Goal: Navigation & Orientation: Understand site structure

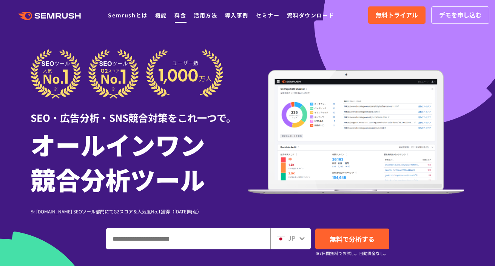
click at [179, 19] on li "料金" at bounding box center [181, 15] width 12 height 10
click at [295, 18] on link "資料ダウンロード" at bounding box center [310, 15] width 47 height 8
click at [225, 17] on link "導入事例" at bounding box center [236, 15] width 23 height 8
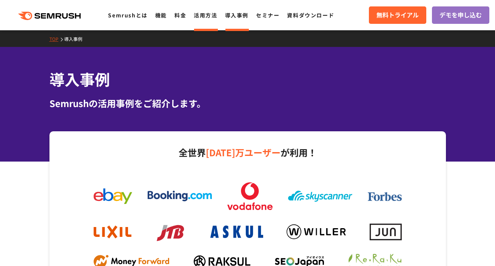
click at [209, 18] on link "活用方法" at bounding box center [205, 15] width 23 height 8
